Goal: Find specific page/section: Find specific page/section

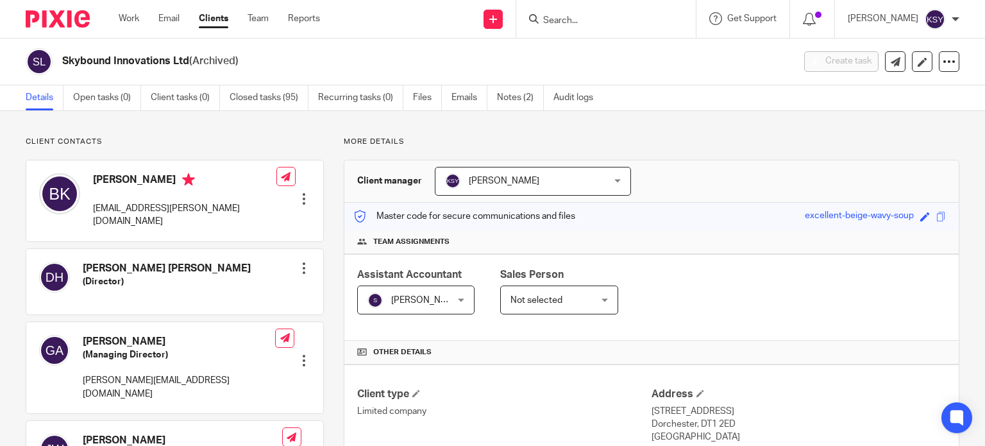
click at [624, 19] on input "Search" at bounding box center [599, 21] width 115 height 12
type input "lissen"
click at [553, 51] on link at bounding box center [618, 54] width 159 height 29
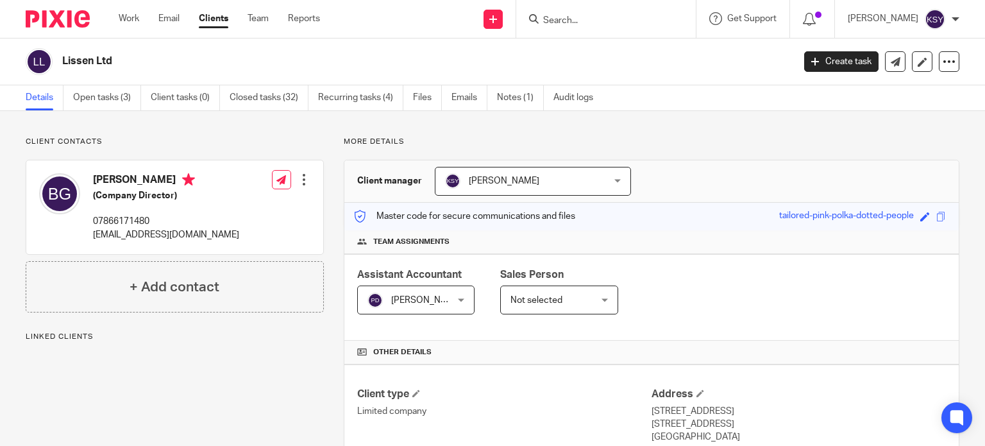
scroll to position [256, 0]
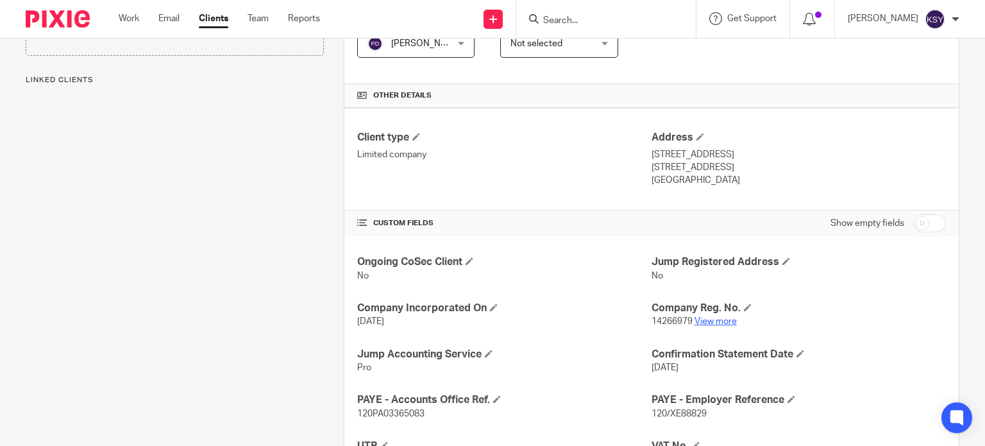
click at [721, 322] on link "View more" at bounding box center [715, 321] width 42 height 9
